Goal: Answer question/provide support

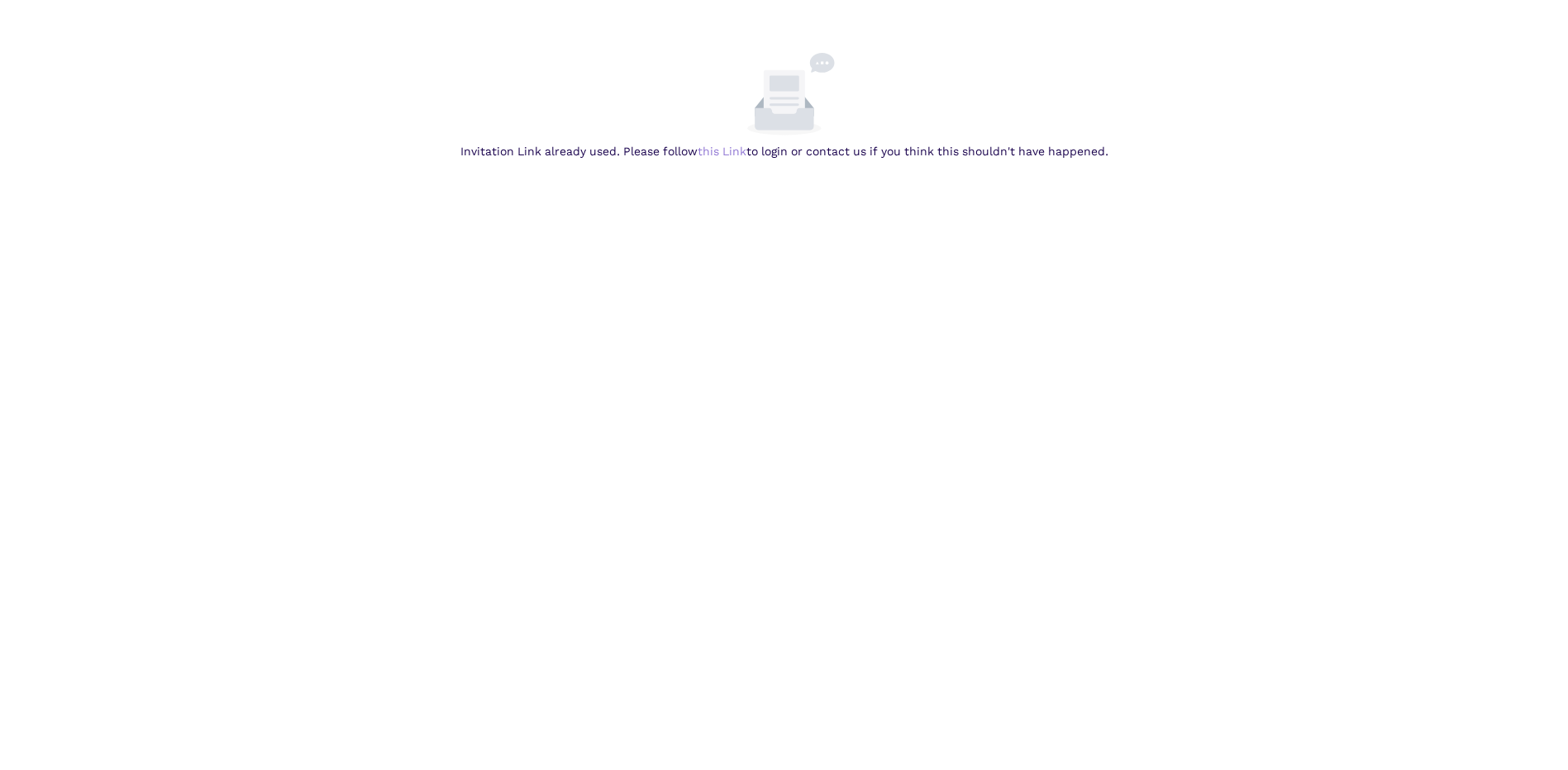
click at [0, 0] on link "this Link" at bounding box center [0, 0] width 0 height 0
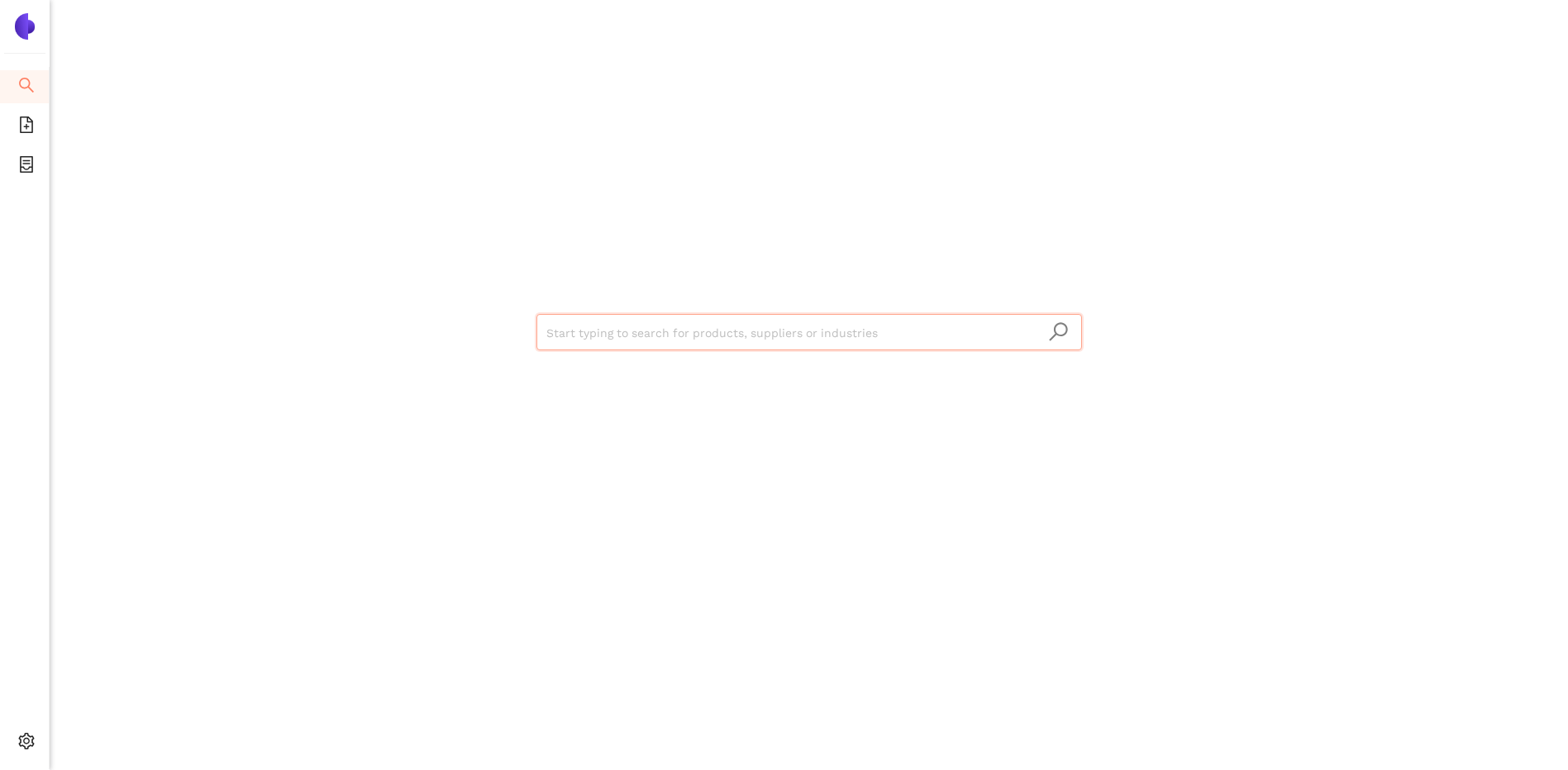
click at [22, 27] on img at bounding box center [25, 26] width 26 height 26
click at [28, 80] on icon "search" at bounding box center [26, 85] width 15 height 15
click at [29, 30] on img at bounding box center [25, 26] width 26 height 26
click at [13, 87] on li "Search" at bounding box center [24, 87] width 49 height 33
click at [20, 127] on icon "file-add" at bounding box center [26, 125] width 13 height 17
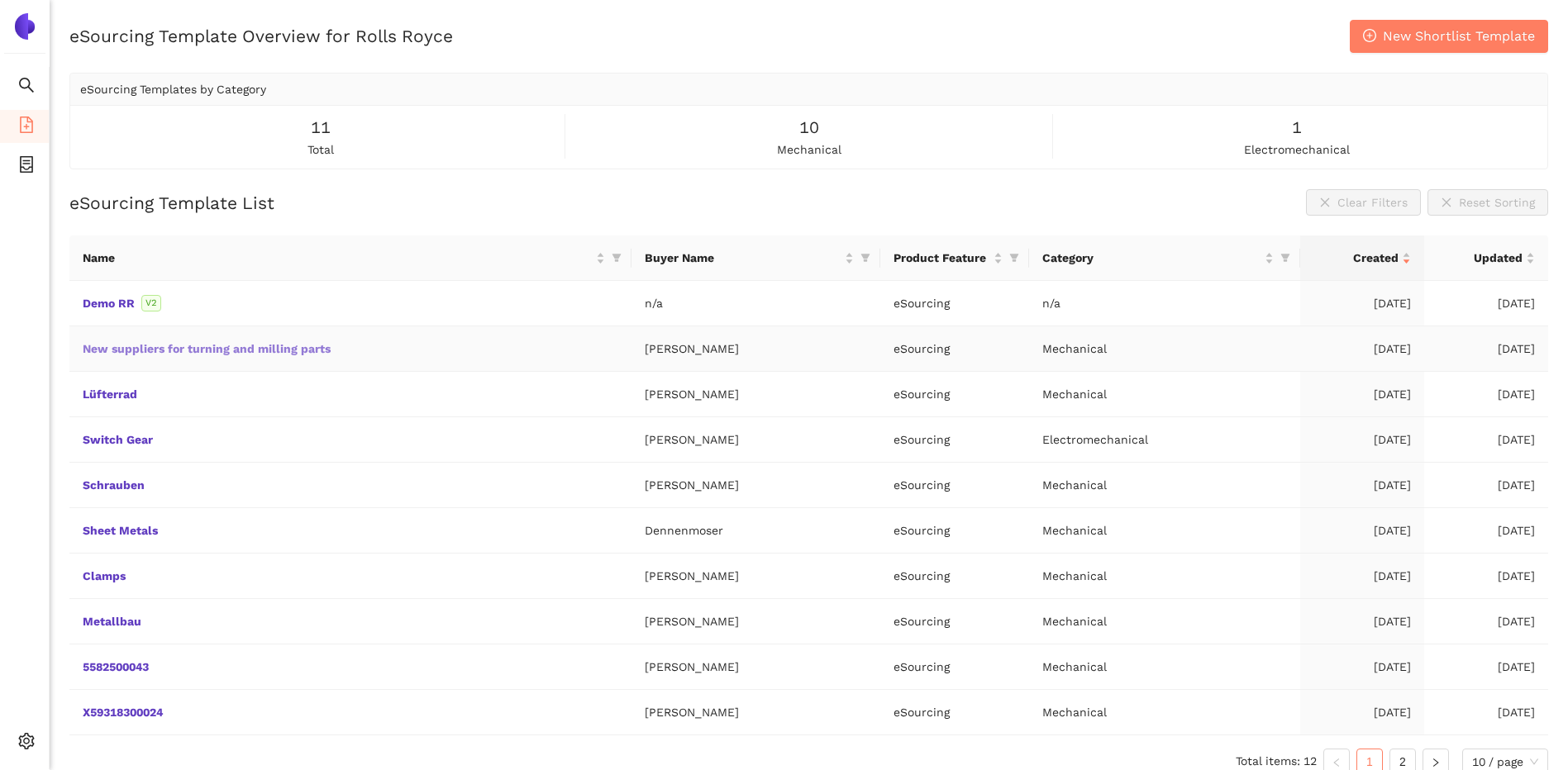
scroll to position [20, 0]
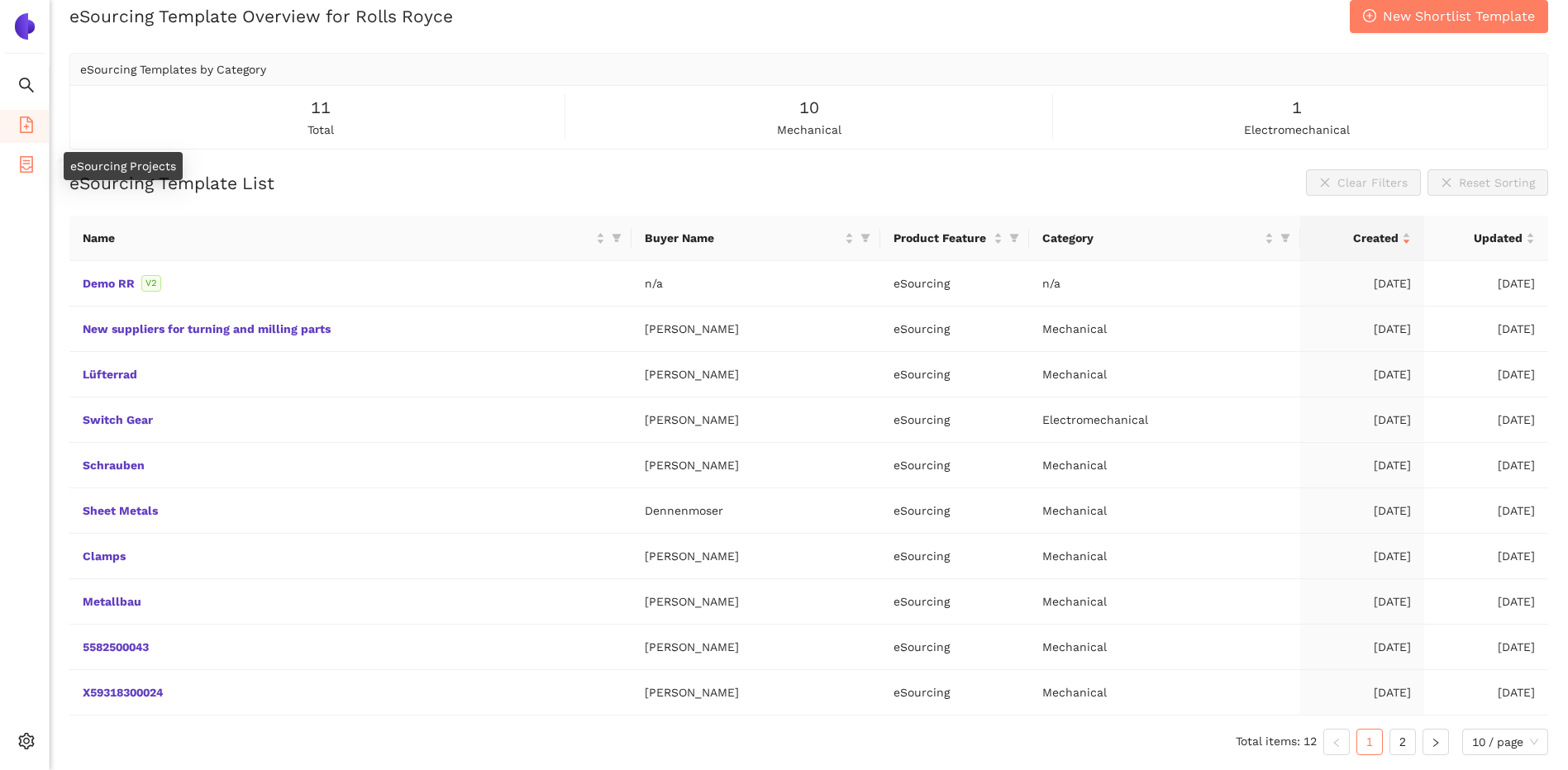
click at [35, 156] on li "eSourcing Projects" at bounding box center [24, 166] width 49 height 33
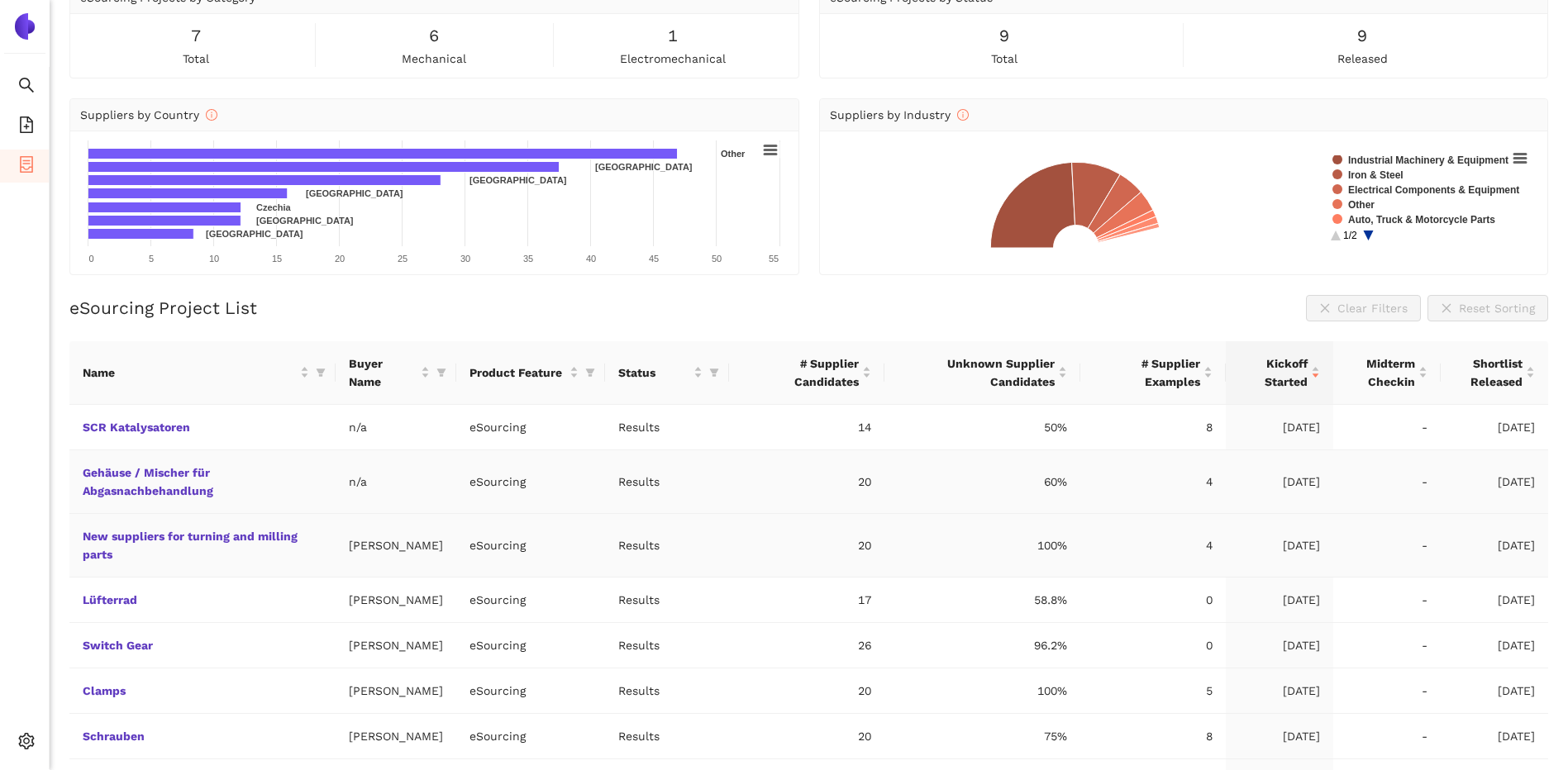
scroll to position [185, 0]
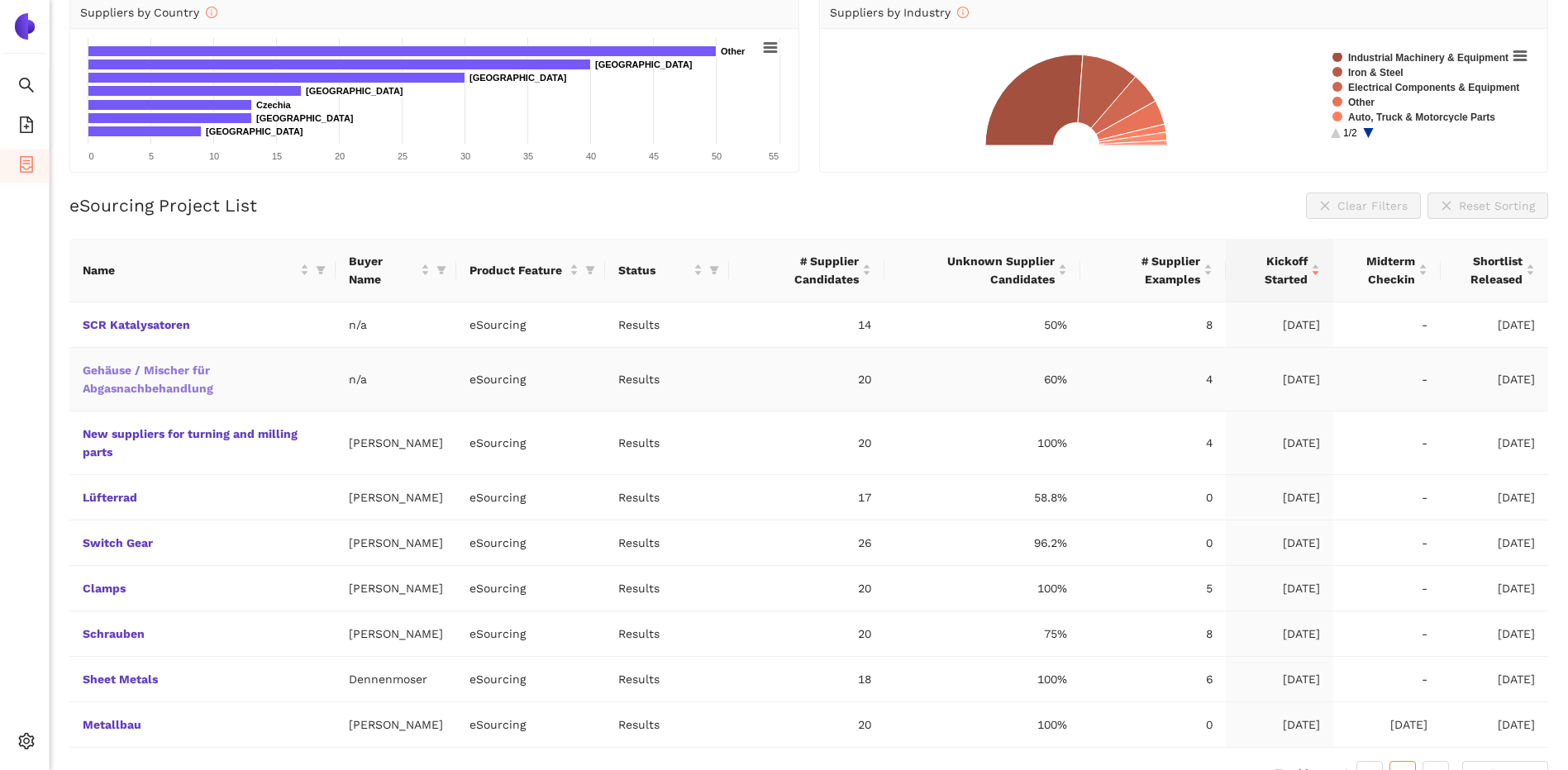
click at [0, 0] on link "Gehäuse / Mischer für Abgasnachbehandlung" at bounding box center [0, 0] width 0 height 0
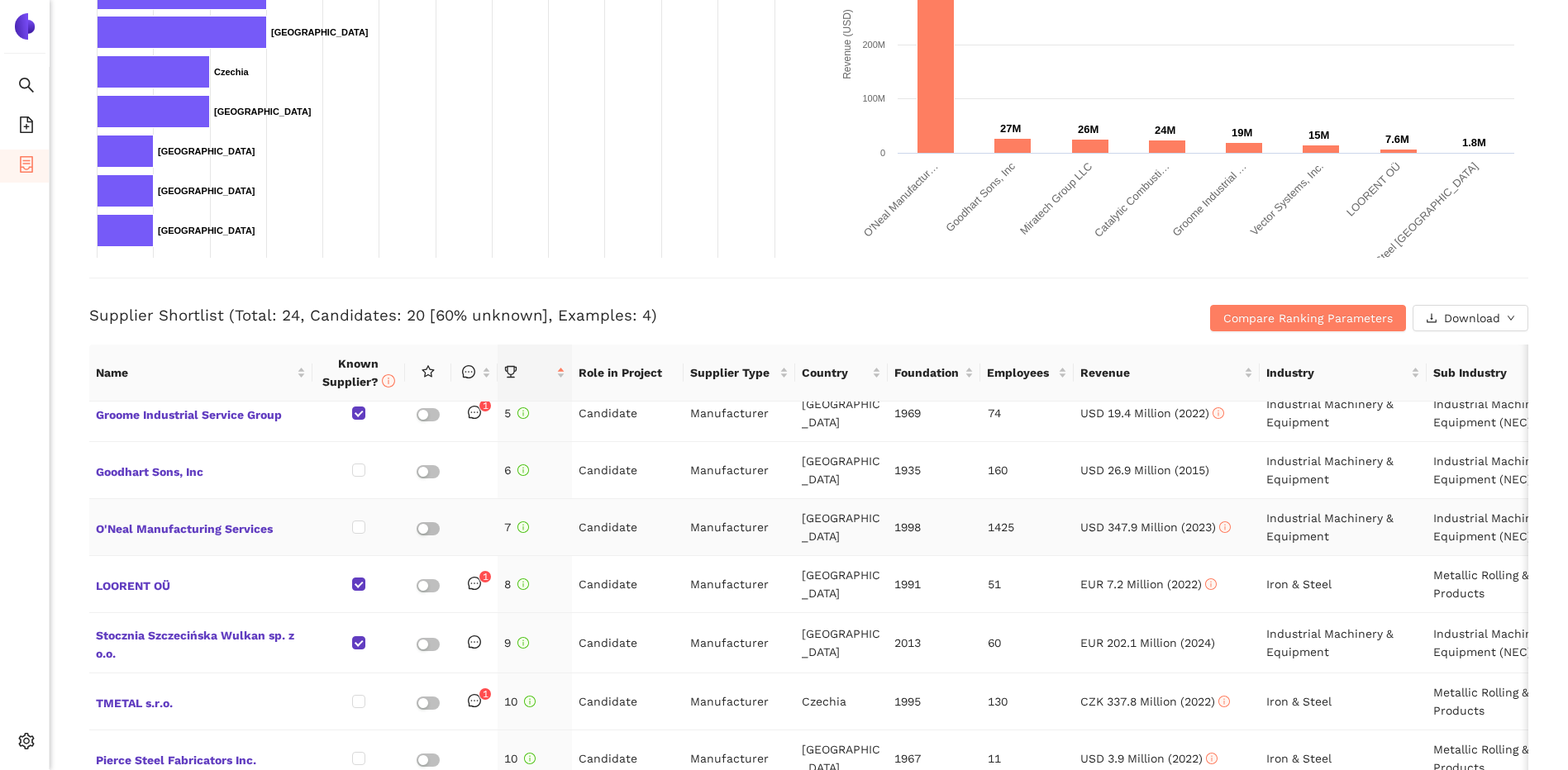
scroll to position [248, 0]
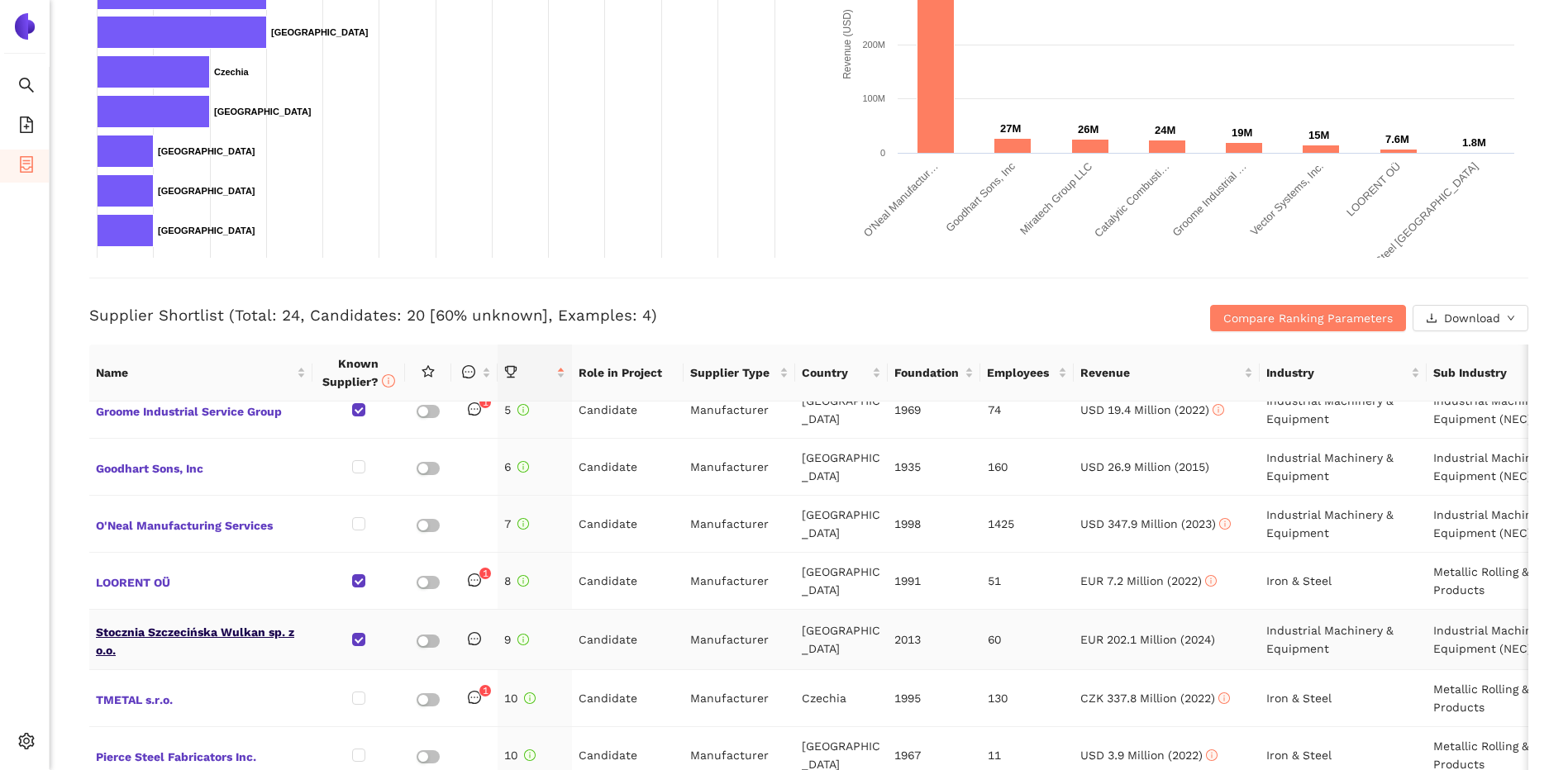
click at [228, 619] on span "Stocznia Szczecińska Wulkan sp. z o.o." at bounding box center [201, 639] width 210 height 40
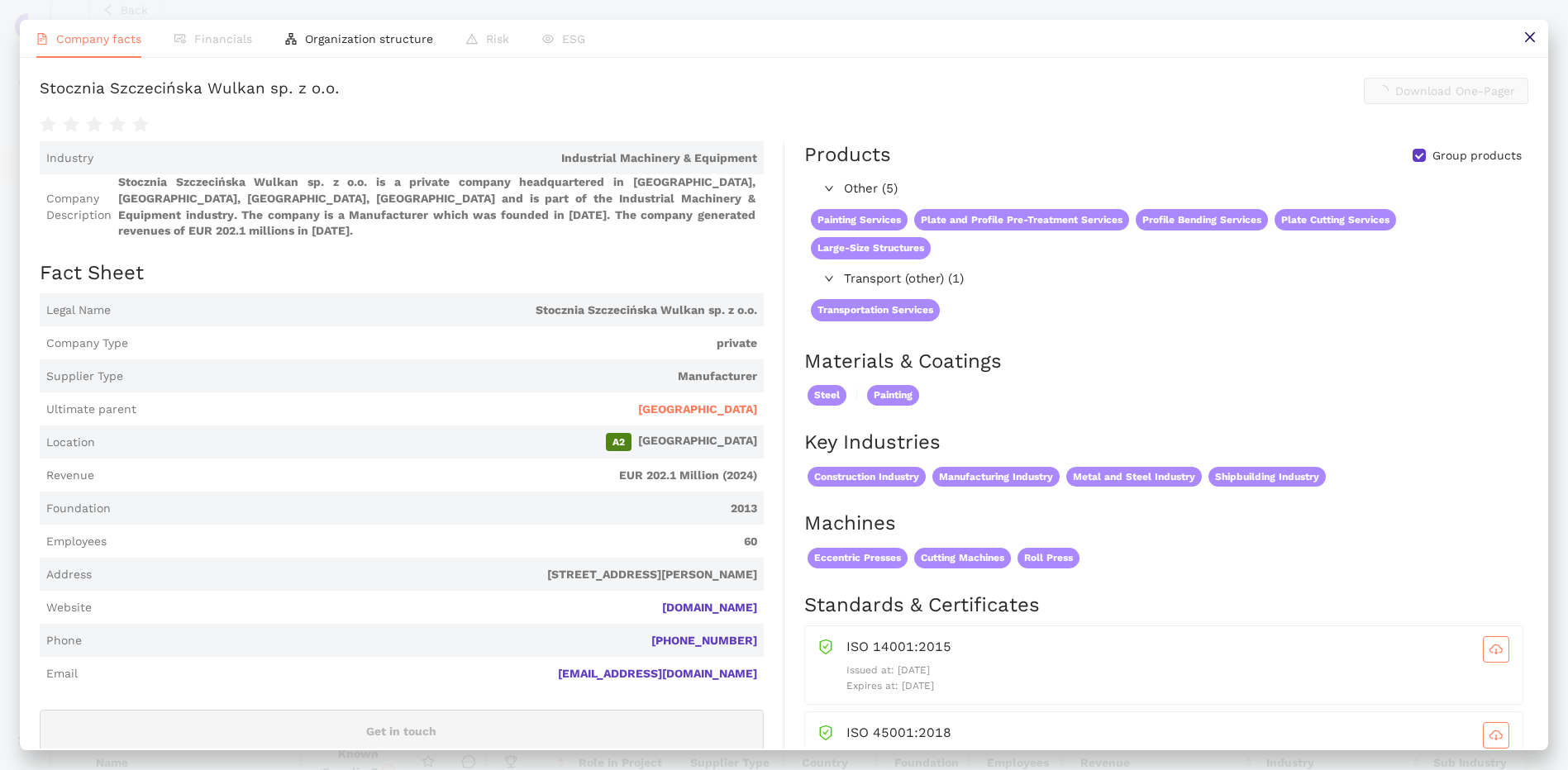
scroll to position [414, 0]
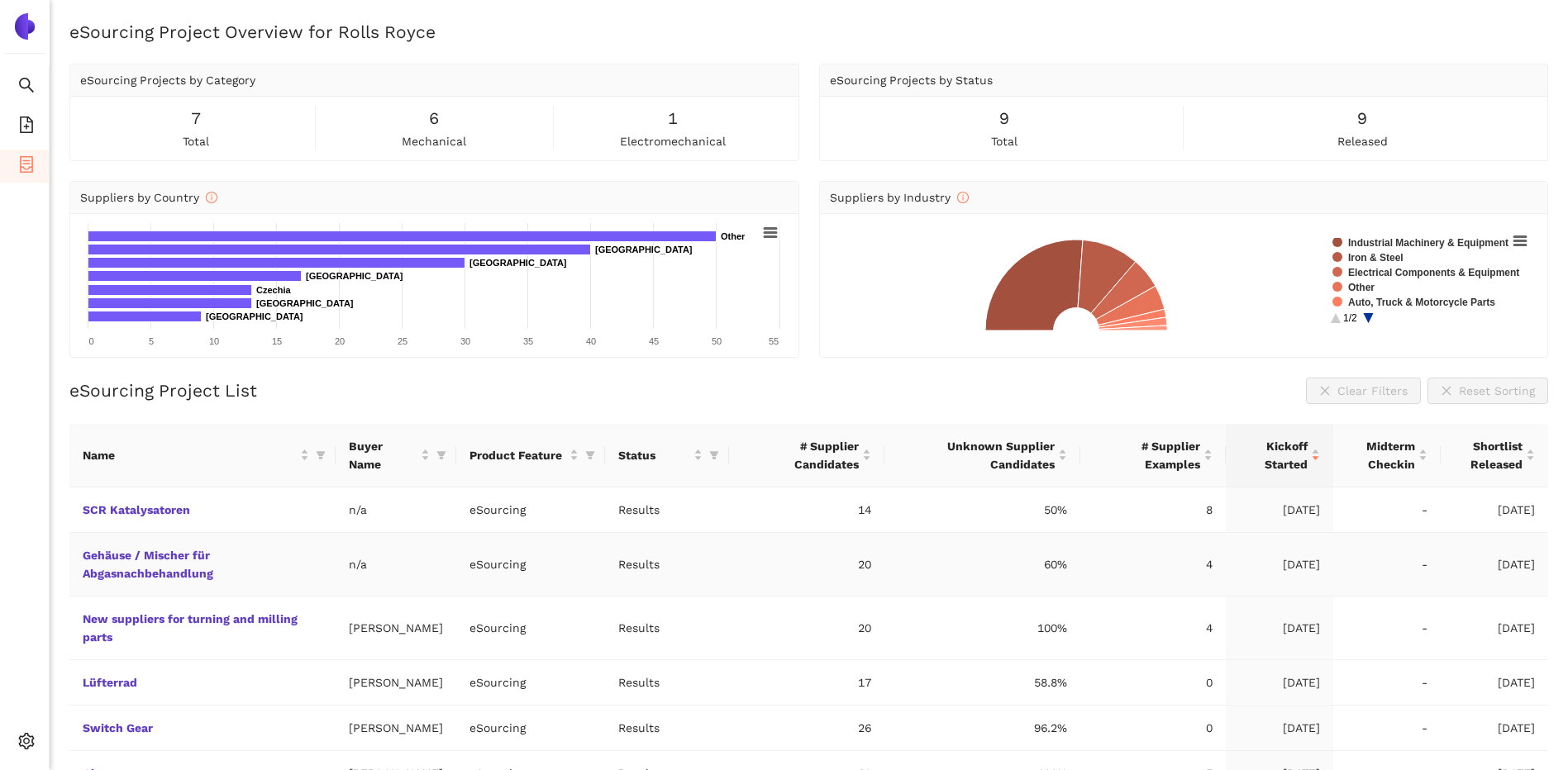
click at [151, 562] on td "Gehäuse / Mischer für Abgasnachbehandlung" at bounding box center [203, 564] width 266 height 64
click at [0, 0] on link "Gehäuse / Mischer für Abgasnachbehandlung" at bounding box center [0, 0] width 0 height 0
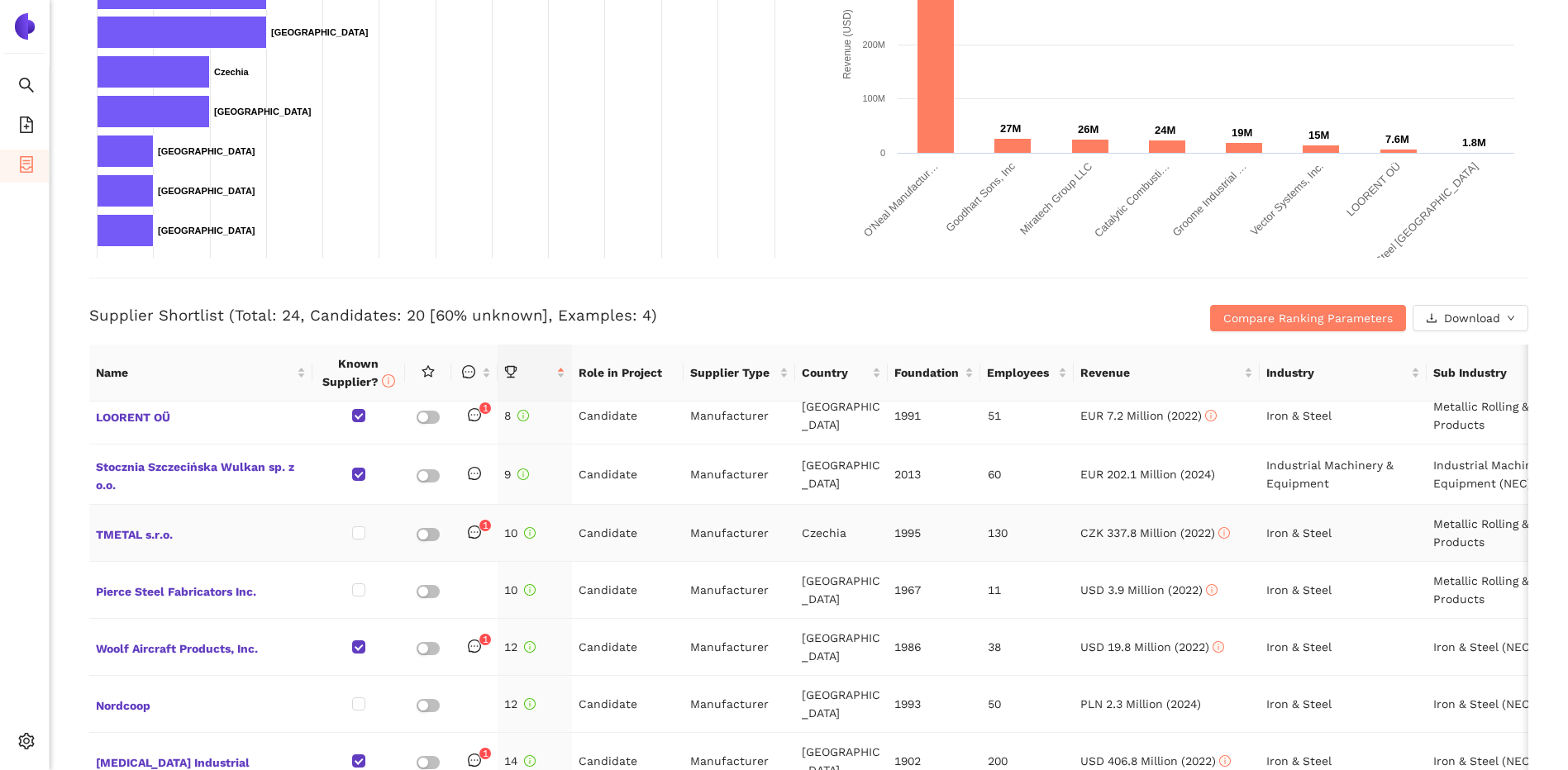
scroll to position [495, 0]
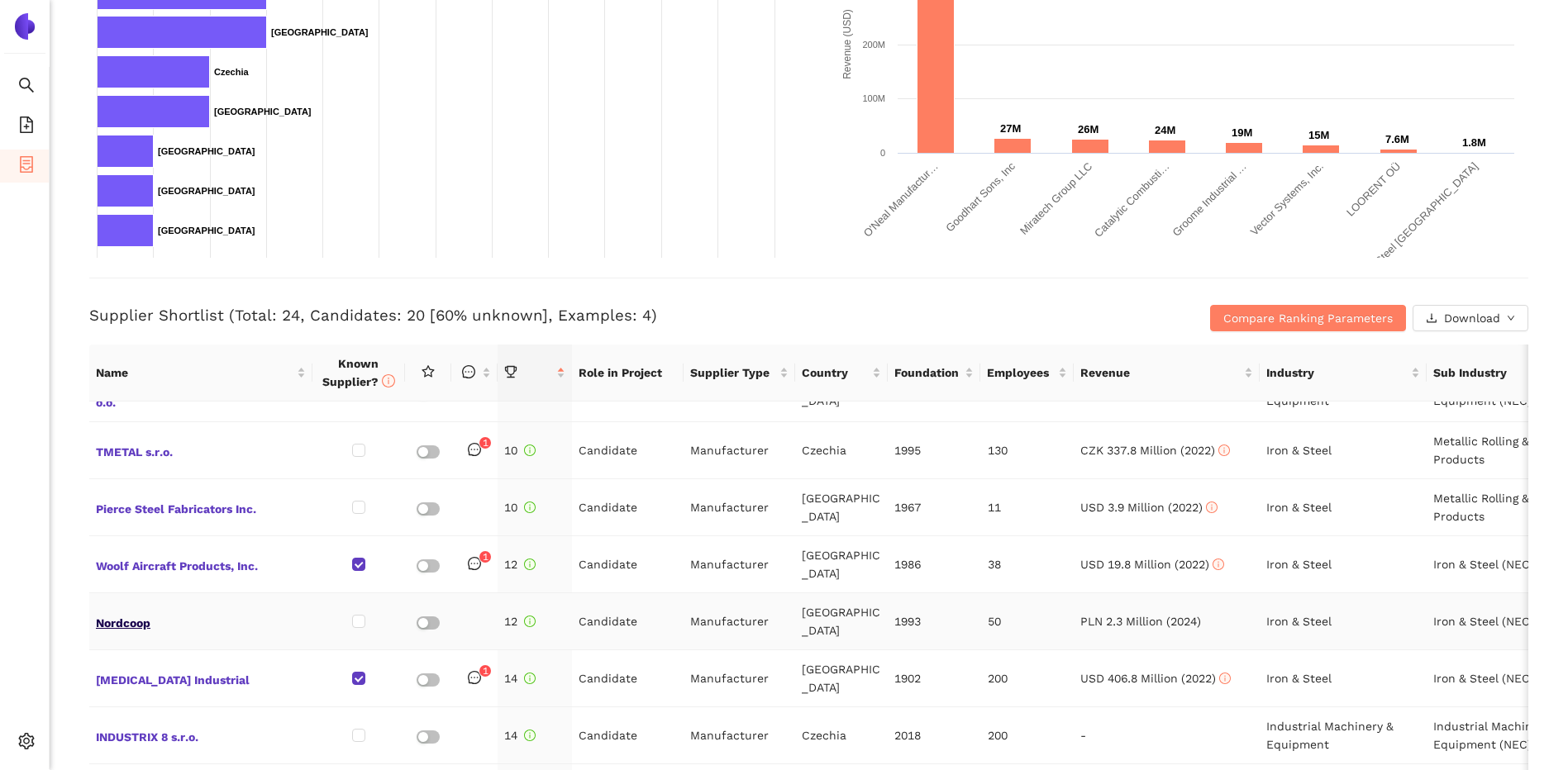
click at [156, 610] on span "Nordcoop" at bounding box center [201, 621] width 210 height 22
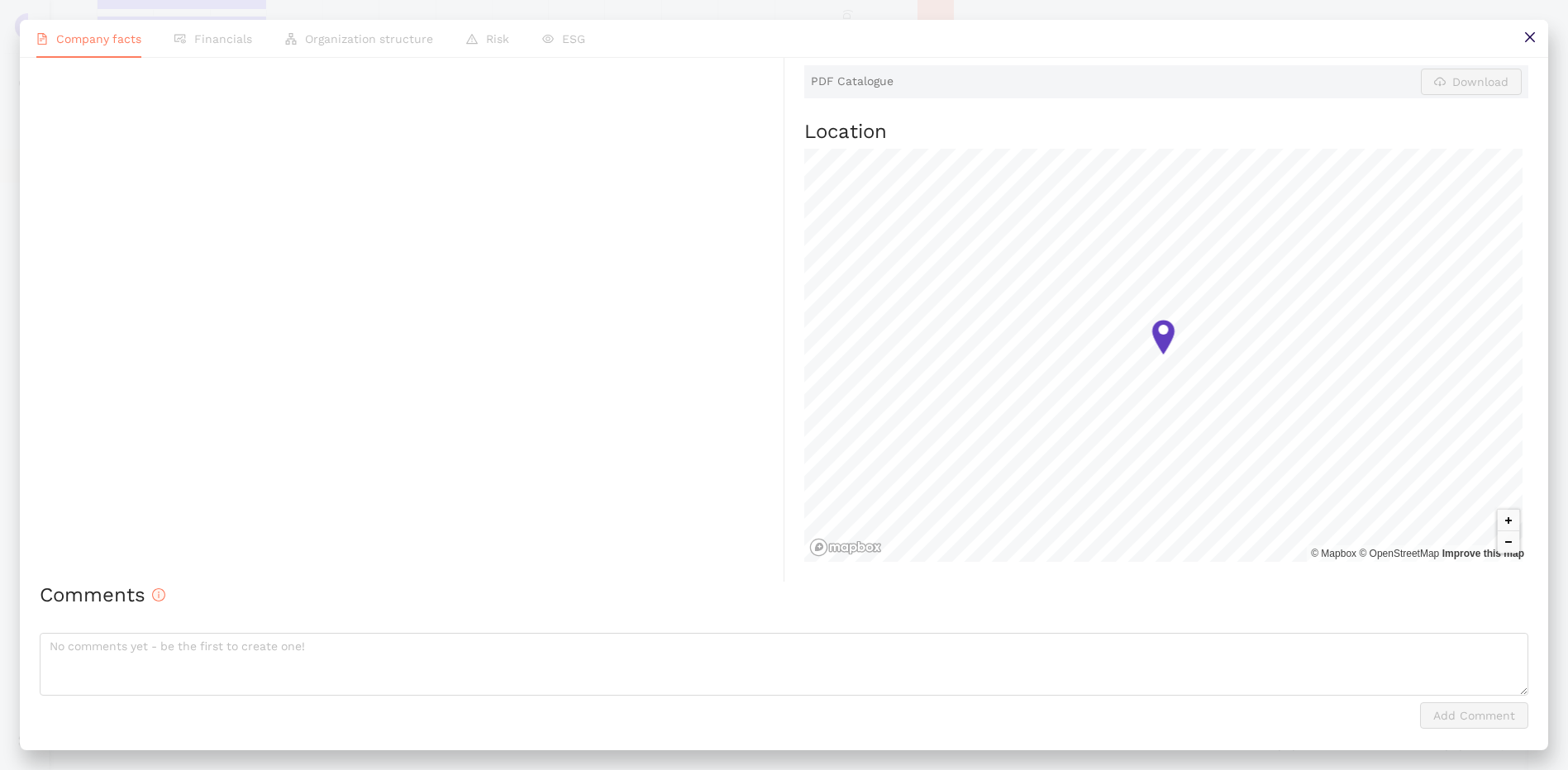
scroll to position [834, 0]
click at [394, 644] on textarea at bounding box center [784, 664] width 1489 height 63
click at [259, 640] on textarea at bounding box center [784, 664] width 1489 height 63
click at [433, 648] on textarea "Sieht nach dickwandigen Schwarzstahl aus, nicht zielführend" at bounding box center [784, 664] width 1489 height 63
click at [407, 653] on textarea "Sieht nach dickwandigen Schwarzstahl aus, nicht zielführend" at bounding box center [784, 664] width 1489 height 63
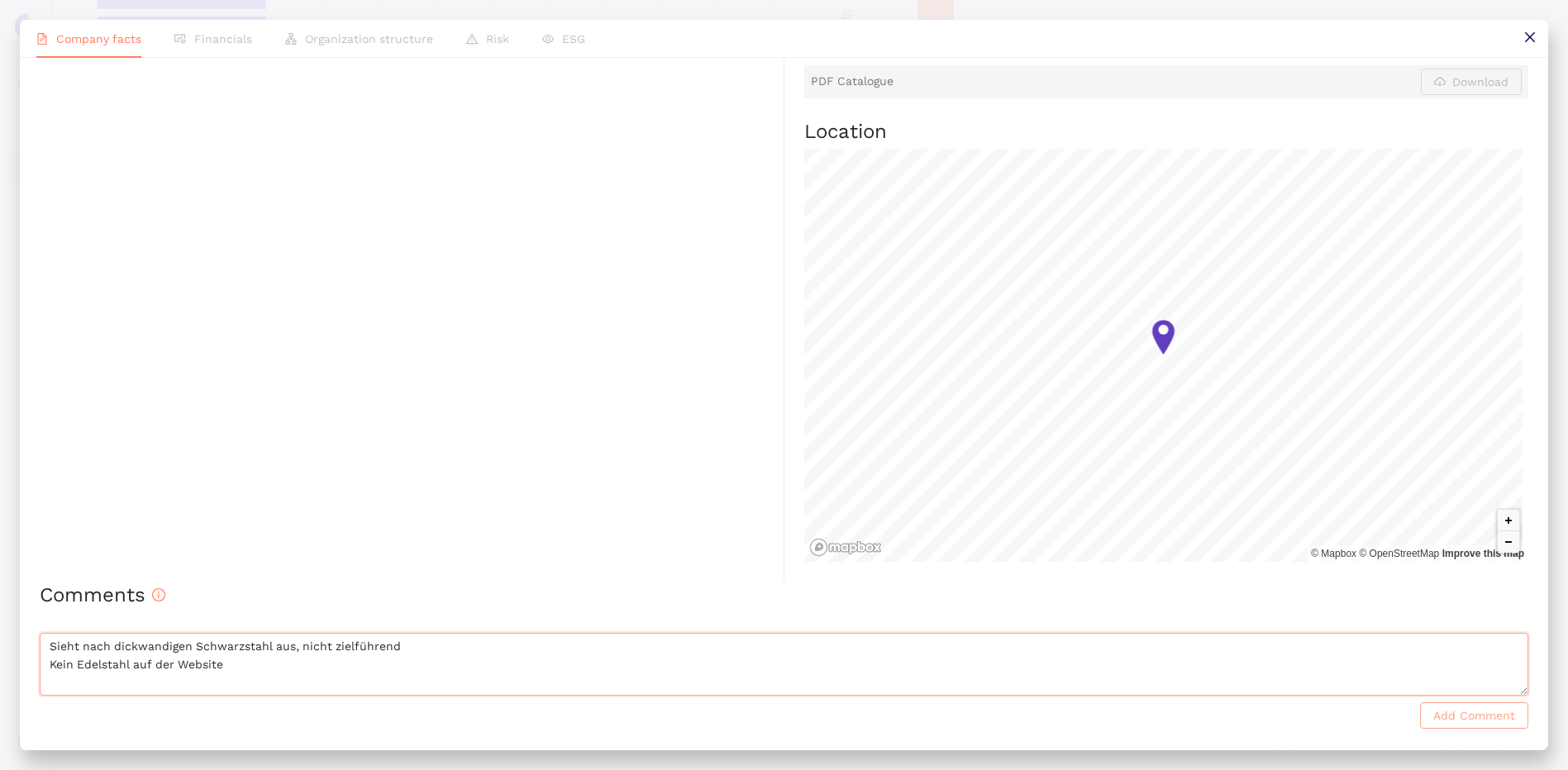
type textarea "Sieht nach dickwandigen Schwarzstahl aus, nicht zielführend Kein Edelstahl auf …"
click at [1467, 718] on span "Add Comment" at bounding box center [1474, 715] width 82 height 18
